Goal: Navigation & Orientation: Find specific page/section

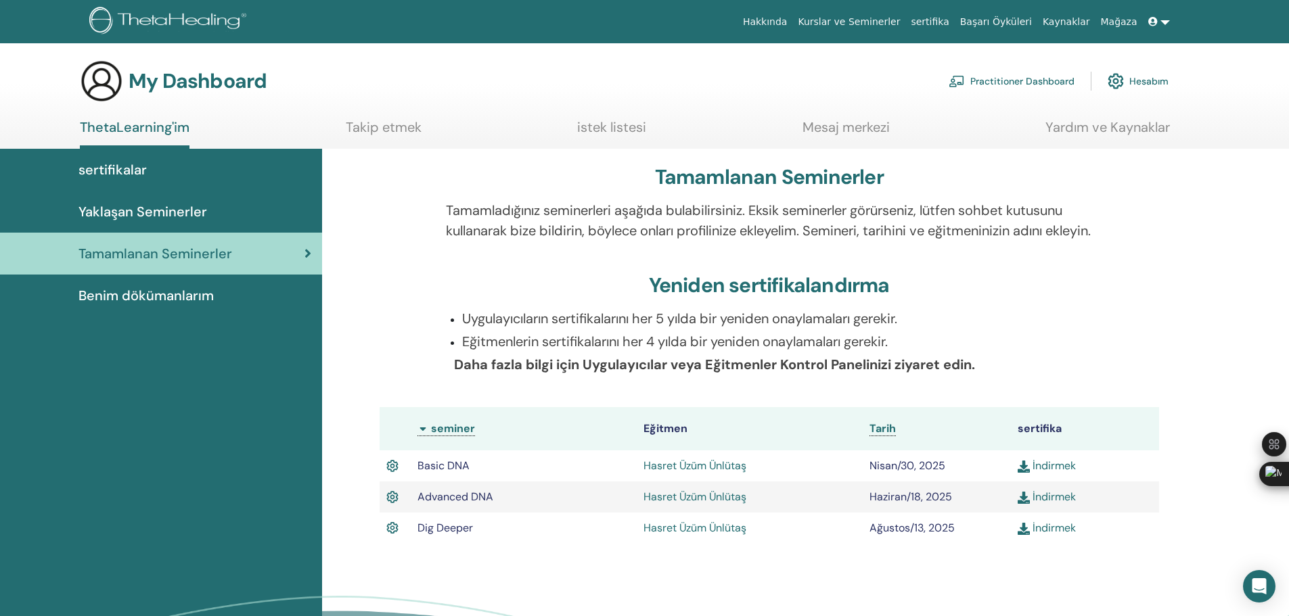
click at [160, 128] on link "ThetaLearning'im" at bounding box center [135, 134] width 110 height 30
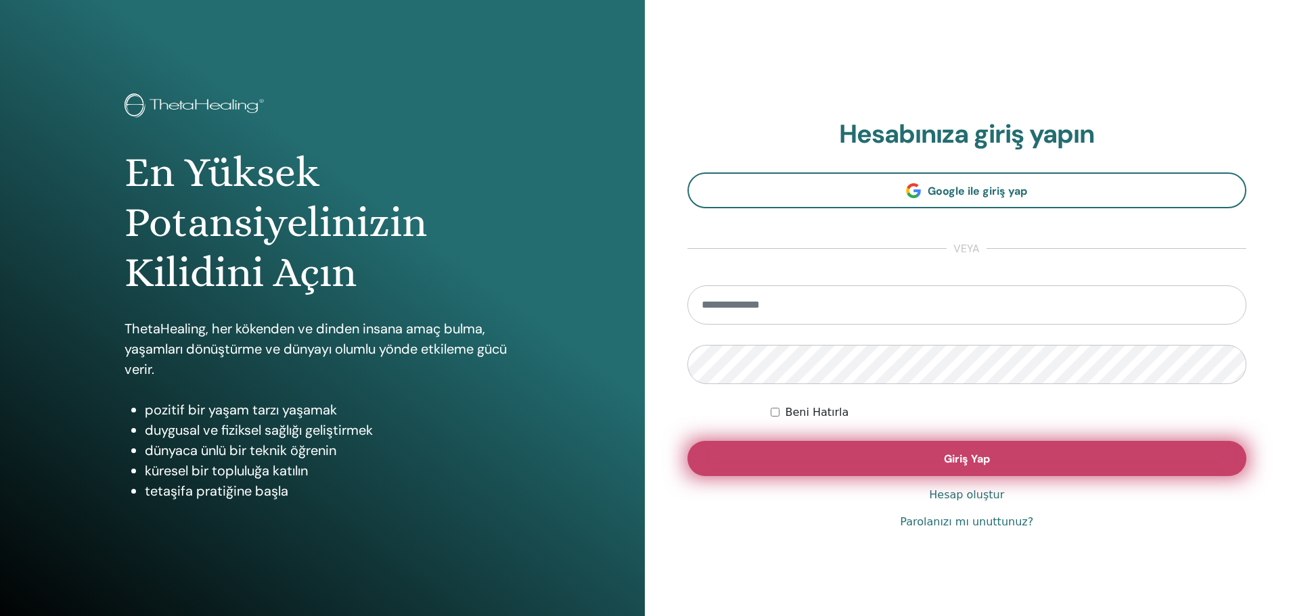
type input "**********"
click at [897, 462] on button "Giriş Yap" at bounding box center [966, 458] width 559 height 35
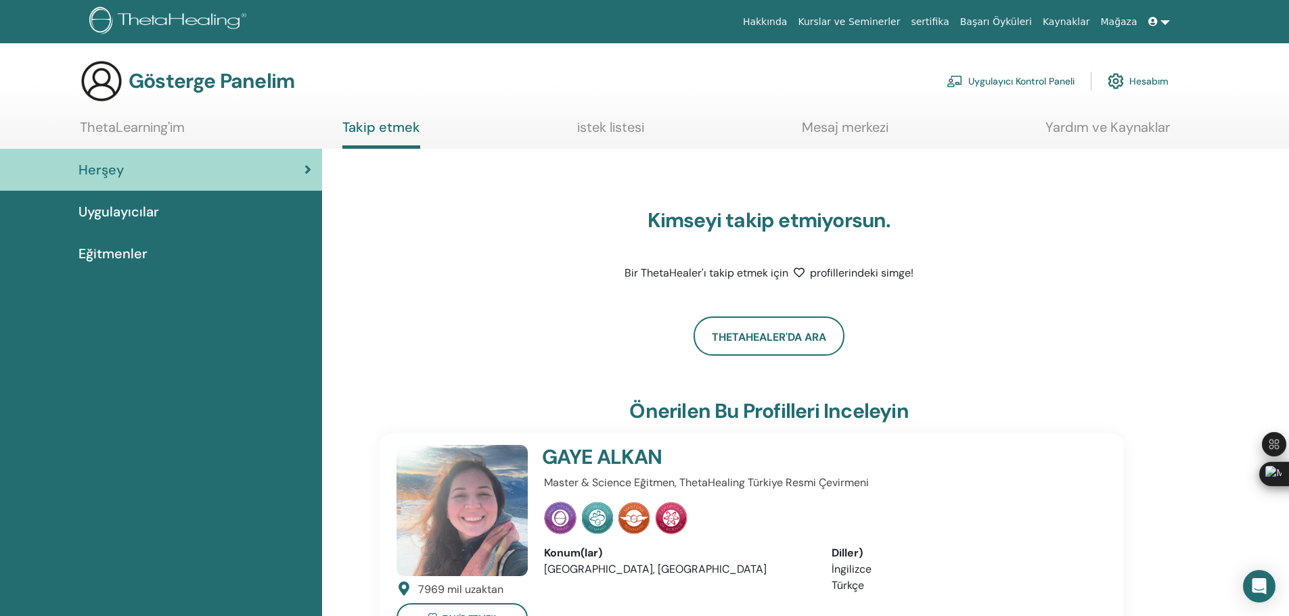
click at [167, 216] on div "Uygulayıcılar" at bounding box center [161, 212] width 300 height 20
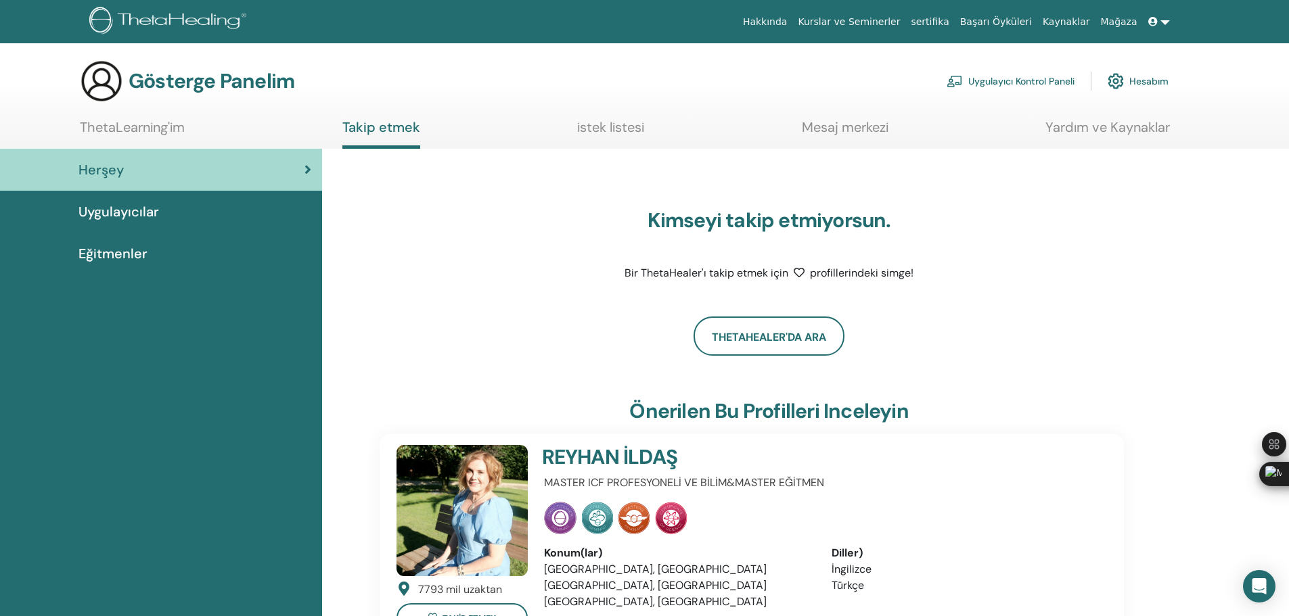
click at [159, 242] on link "Eğitmenler" at bounding box center [161, 254] width 322 height 42
click at [112, 248] on font "Eğitmenler" at bounding box center [112, 254] width 69 height 18
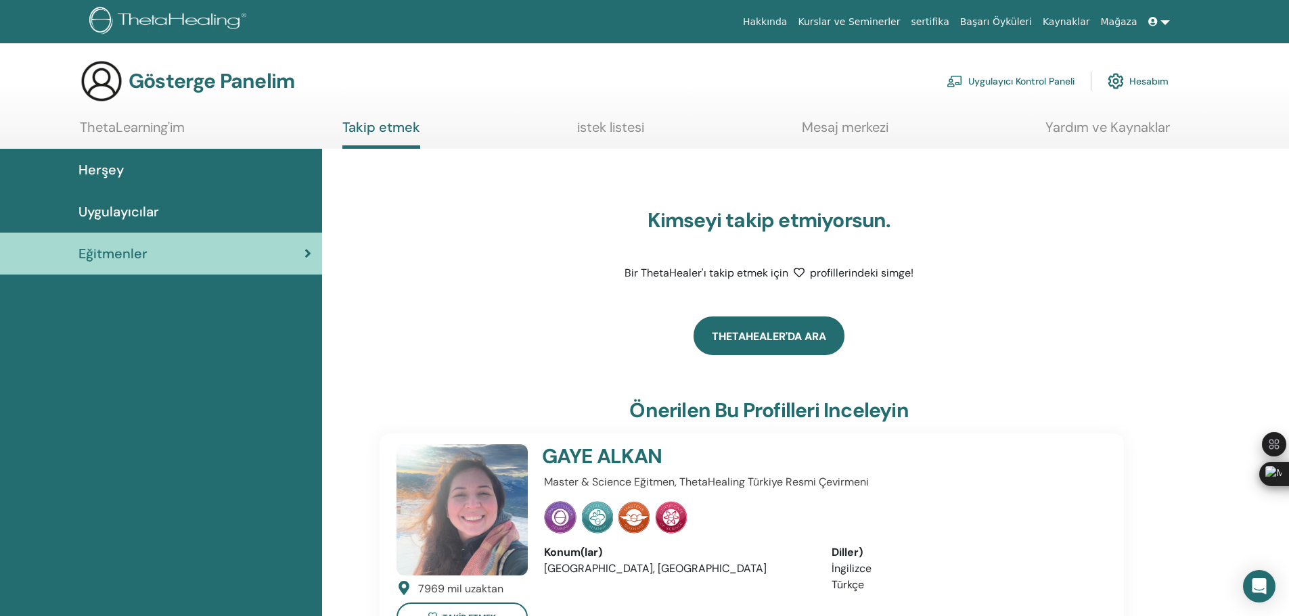
click at [743, 337] on link "ThetaHealer'da Ara" at bounding box center [768, 336] width 151 height 39
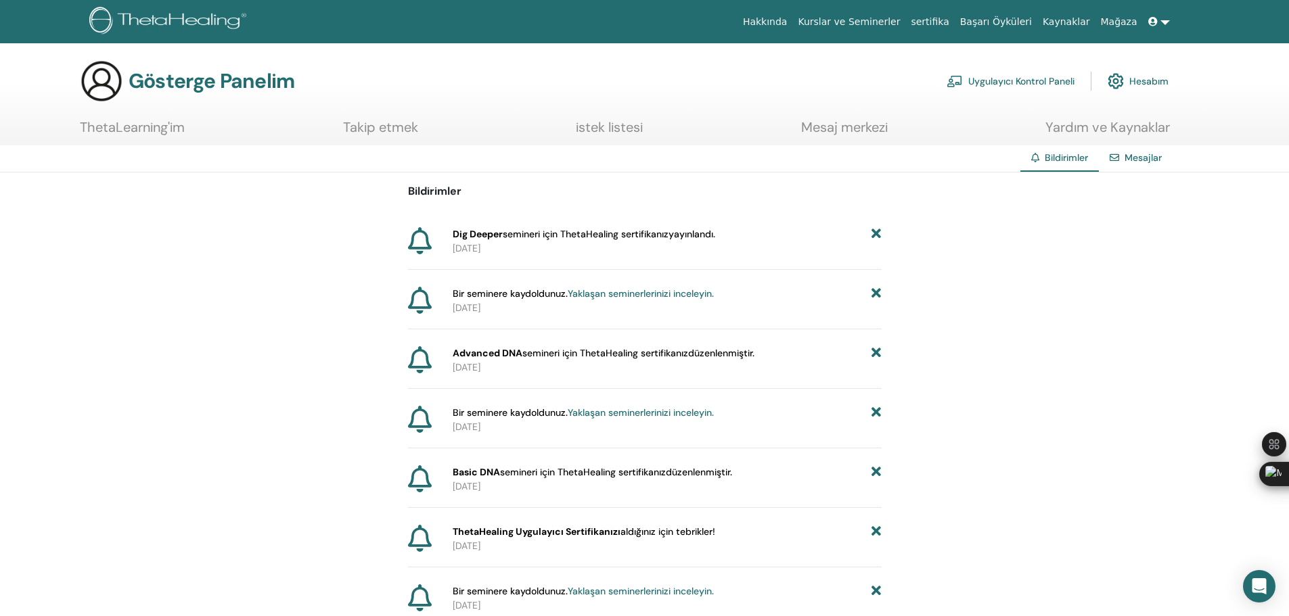
click at [371, 130] on font "Takip etmek" at bounding box center [380, 127] width 75 height 18
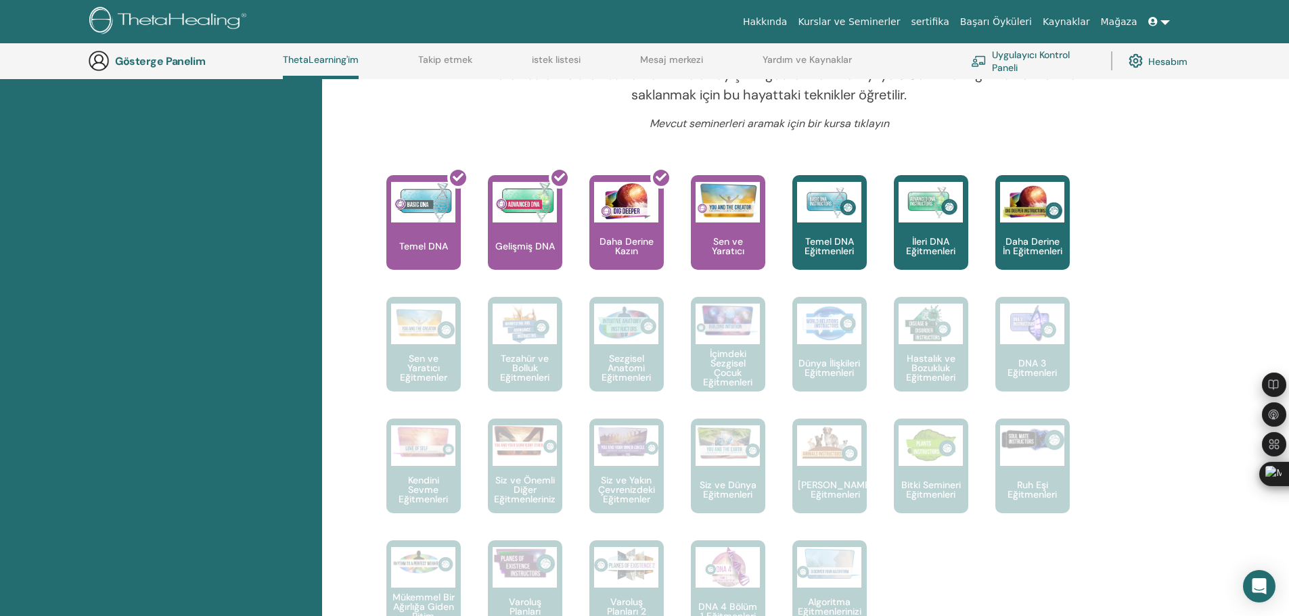
scroll to position [375, 0]
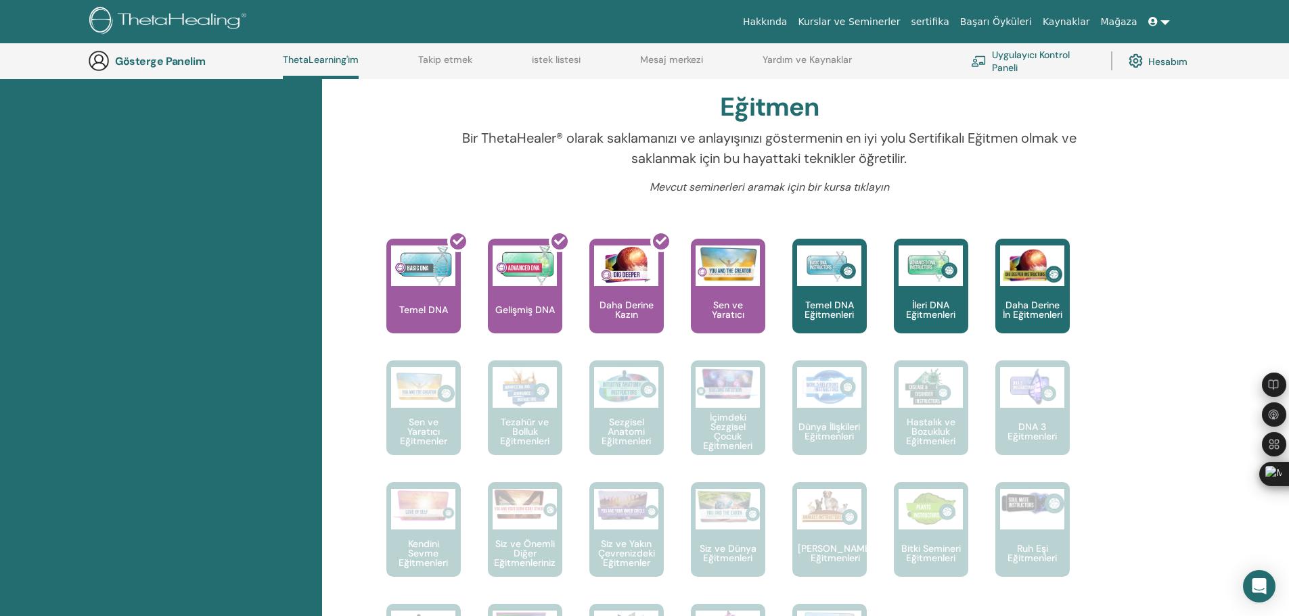
drag, startPoint x: 1111, startPoint y: 347, endPoint x: 1110, endPoint y: 276, distance: 71.0
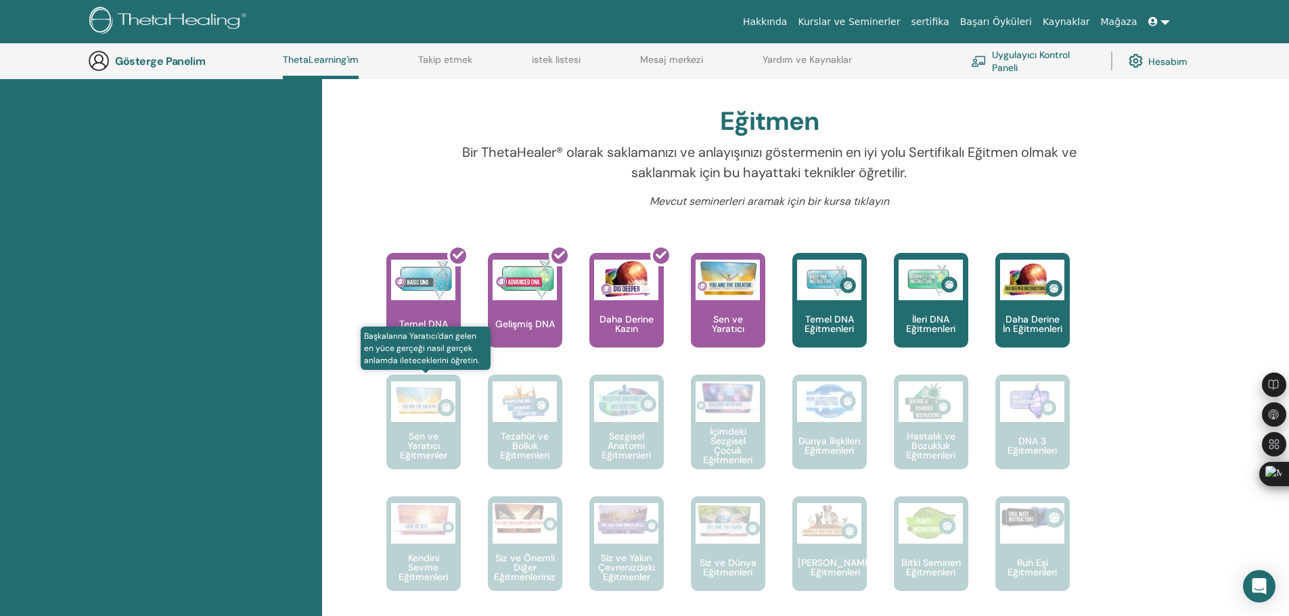
click at [415, 422] on img at bounding box center [423, 402] width 64 height 41
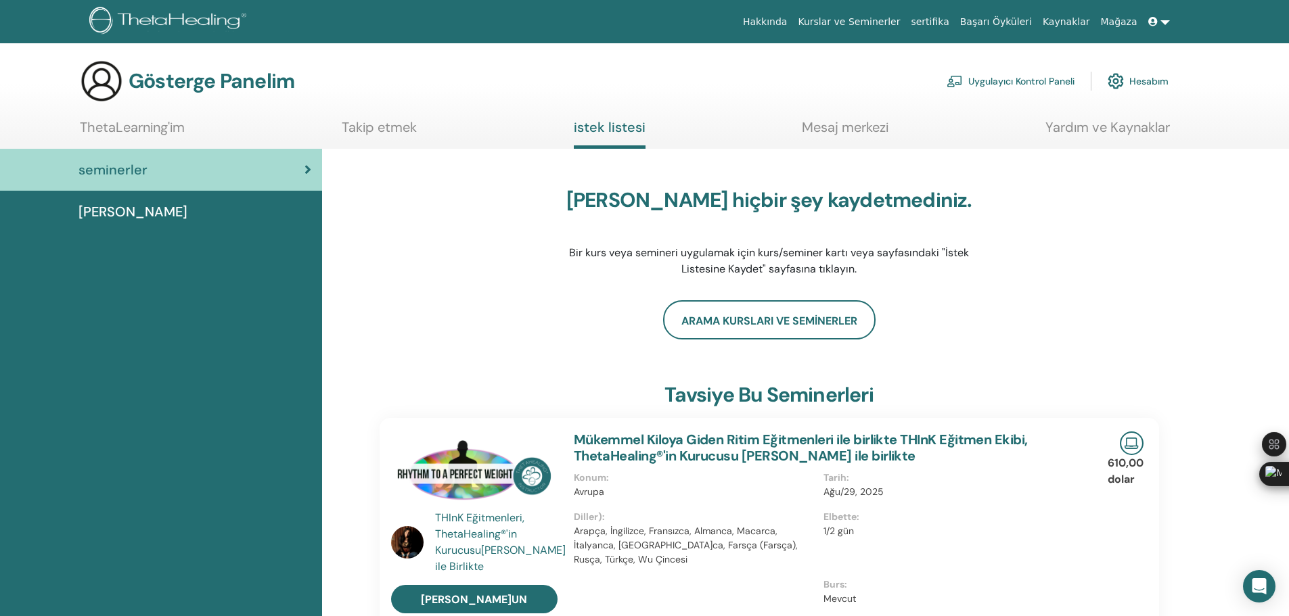
click at [831, 130] on font "Mesaj merkezi" at bounding box center [845, 127] width 87 height 18
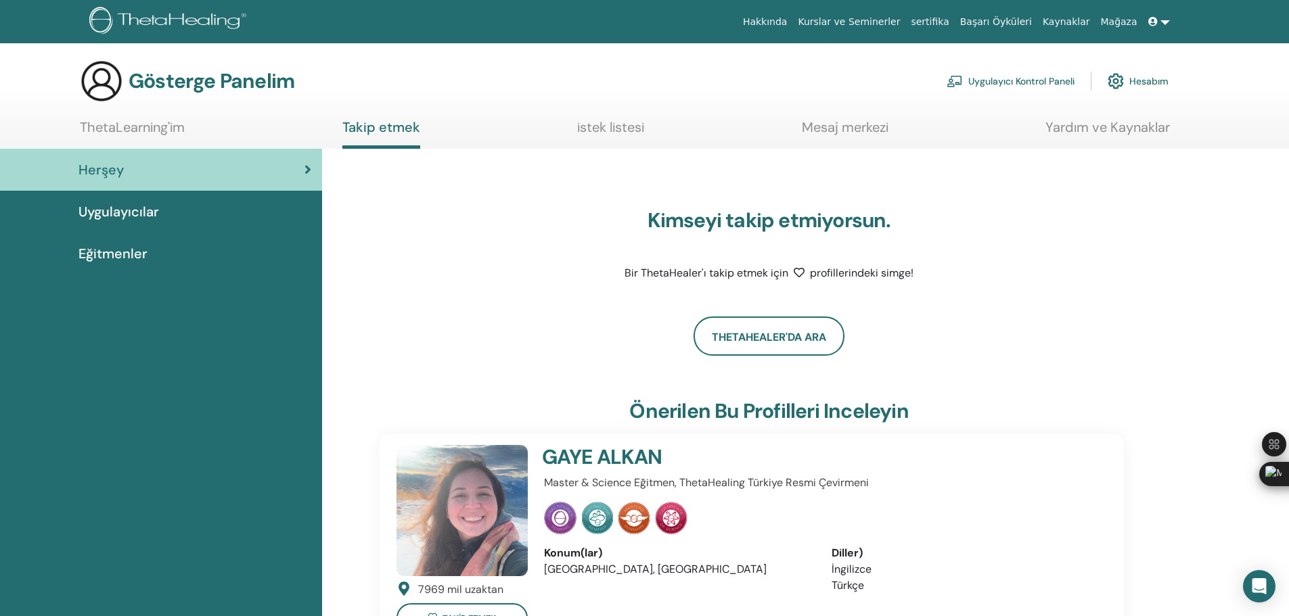
click at [876, 128] on font "Mesaj merkezi" at bounding box center [845, 127] width 87 height 18
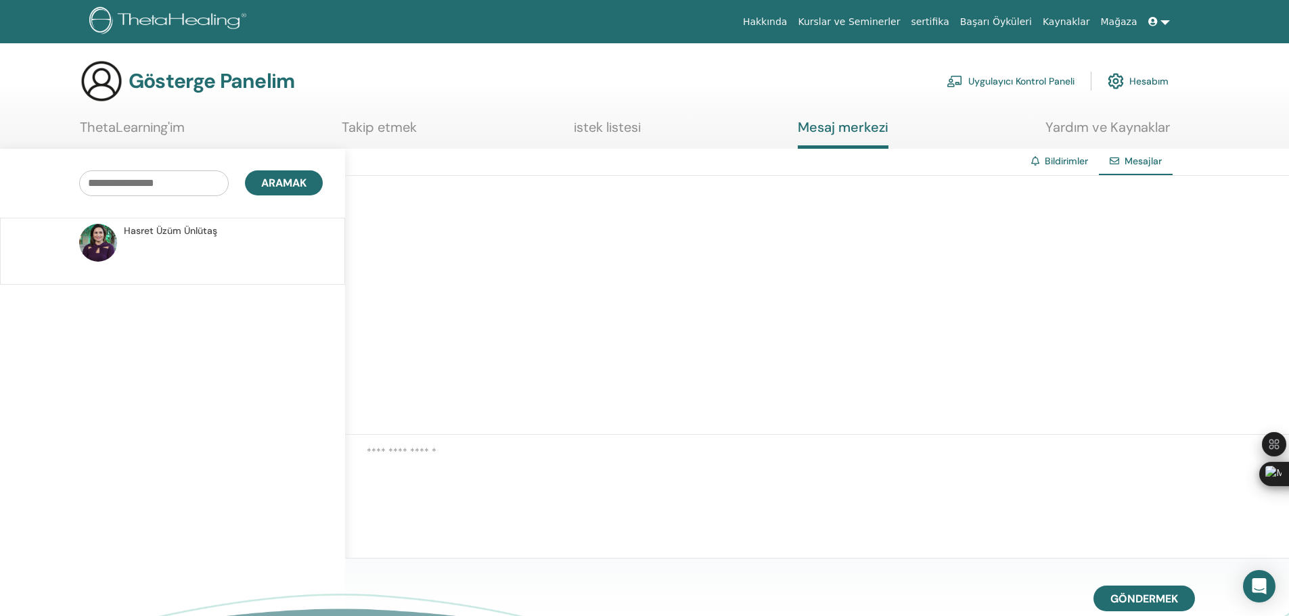
click at [104, 133] on font "ThetaLearning'im" at bounding box center [132, 127] width 105 height 18
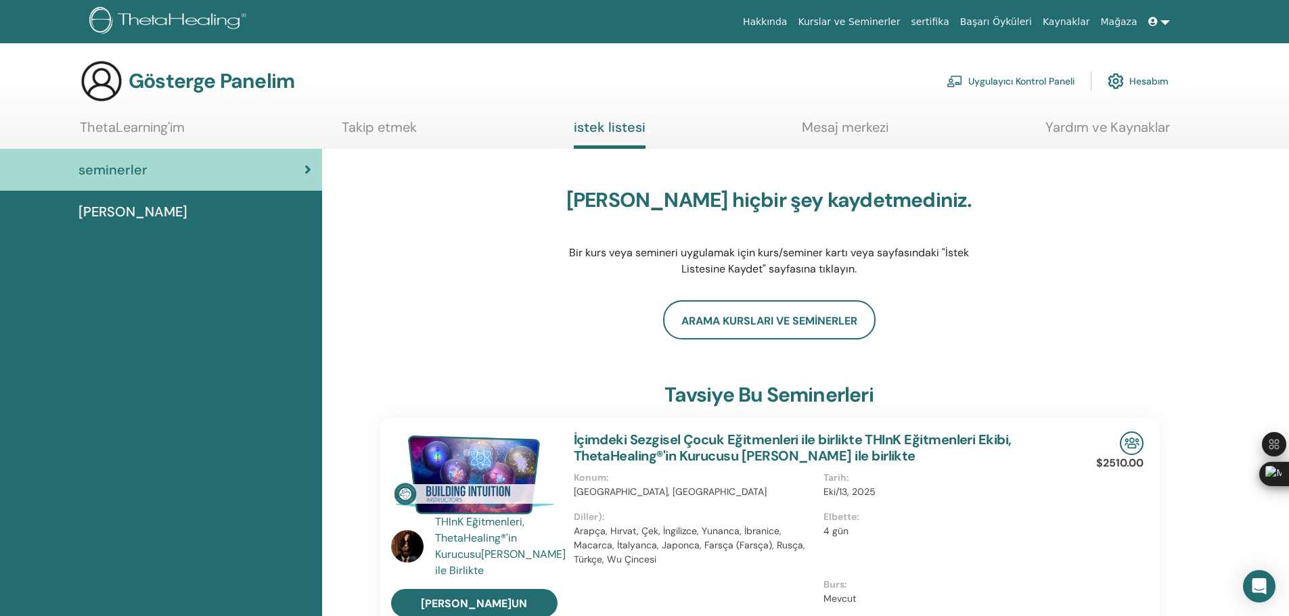
click at [389, 130] on font "Takip etmek" at bounding box center [379, 127] width 75 height 18
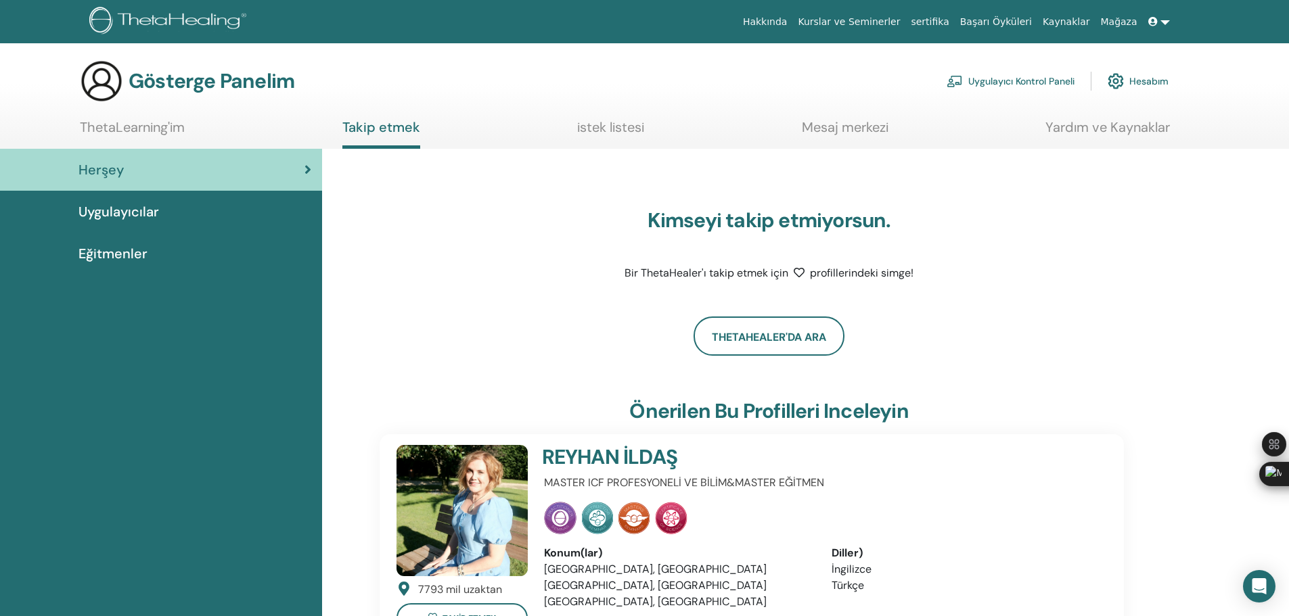
click at [146, 136] on link "ThetaLearning'im" at bounding box center [132, 132] width 105 height 26
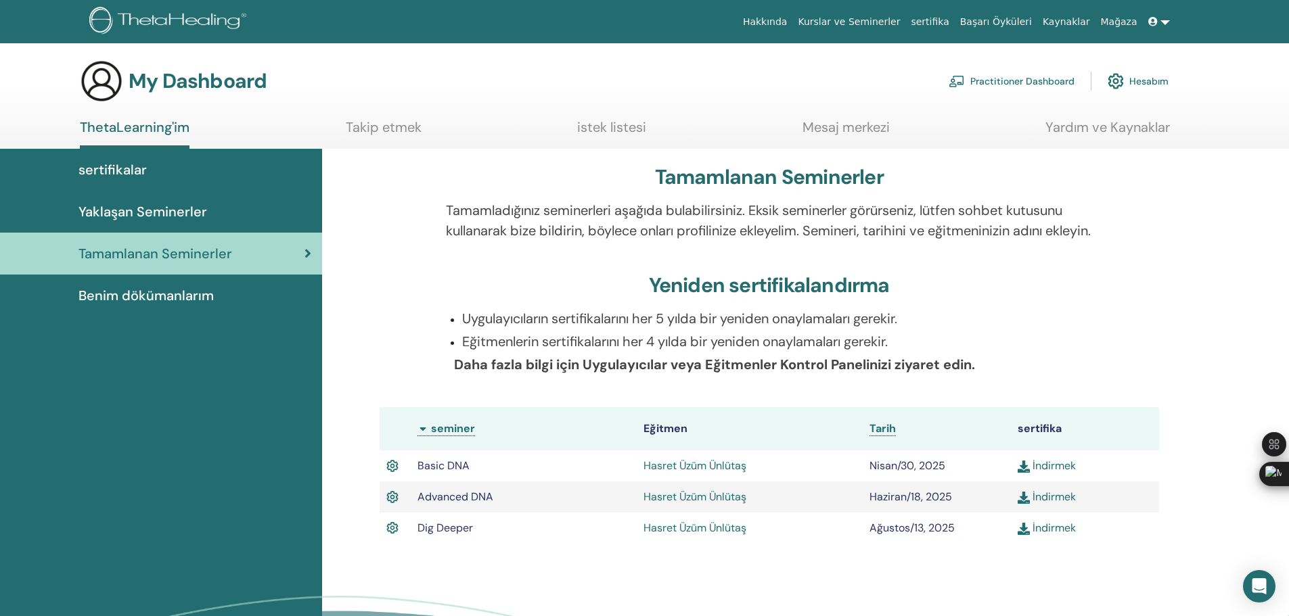
click at [1024, 504] on img at bounding box center [1023, 498] width 12 height 12
